Goal: Find contact information: Obtain details needed to contact an individual or organization

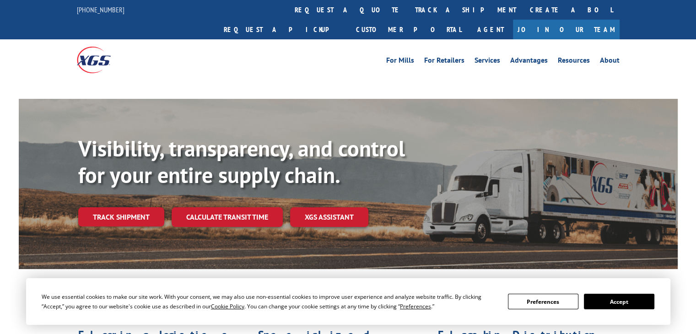
click at [606, 300] on button "Accept" at bounding box center [619, 302] width 70 height 16
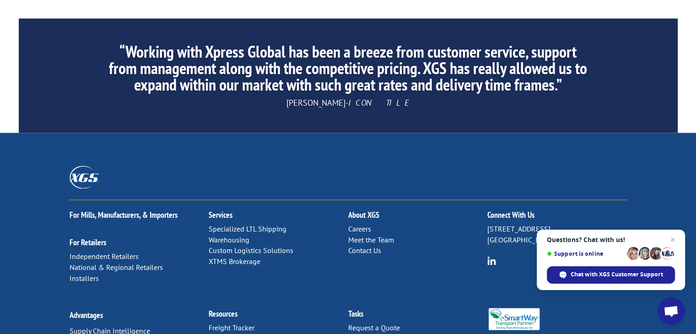
scroll to position [1466, 0]
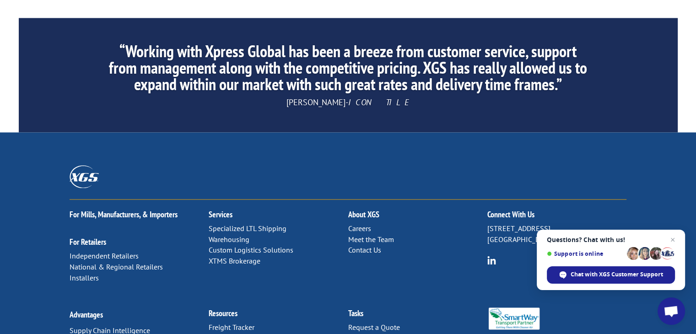
click at [359, 224] on link "Careers" at bounding box center [359, 228] width 23 height 9
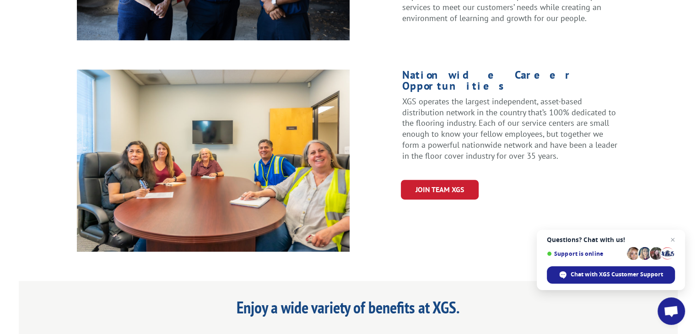
scroll to position [420, 0]
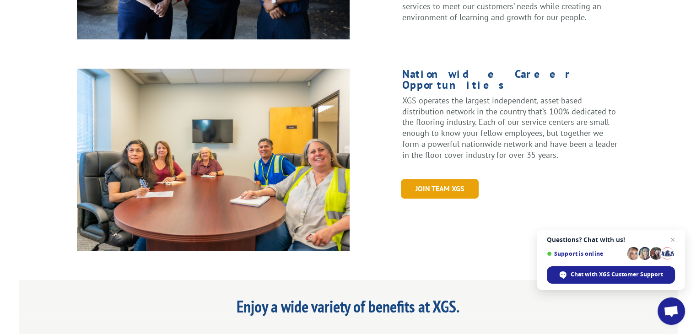
click at [455, 179] on link "Join Team XGS" at bounding box center [440, 189] width 78 height 20
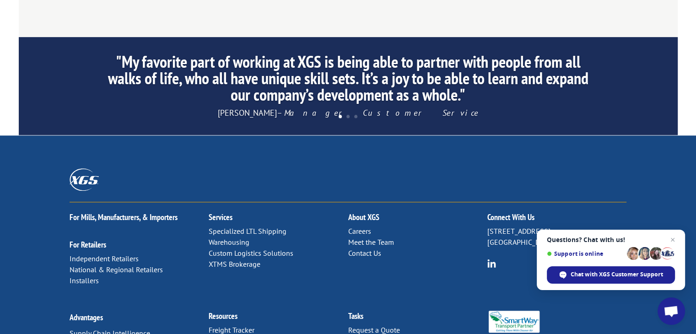
scroll to position [942, 0]
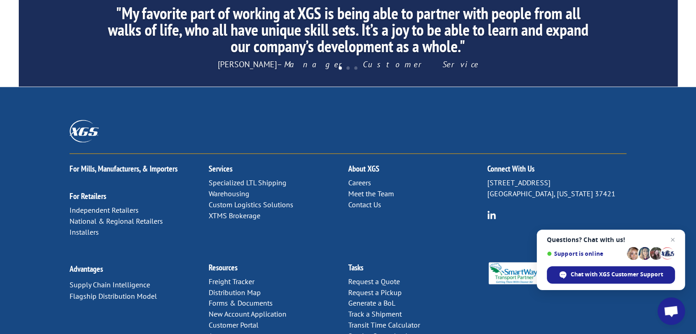
click at [367, 200] on link "Contact Us" at bounding box center [364, 204] width 33 height 9
